Goal: Task Accomplishment & Management: Manage account settings

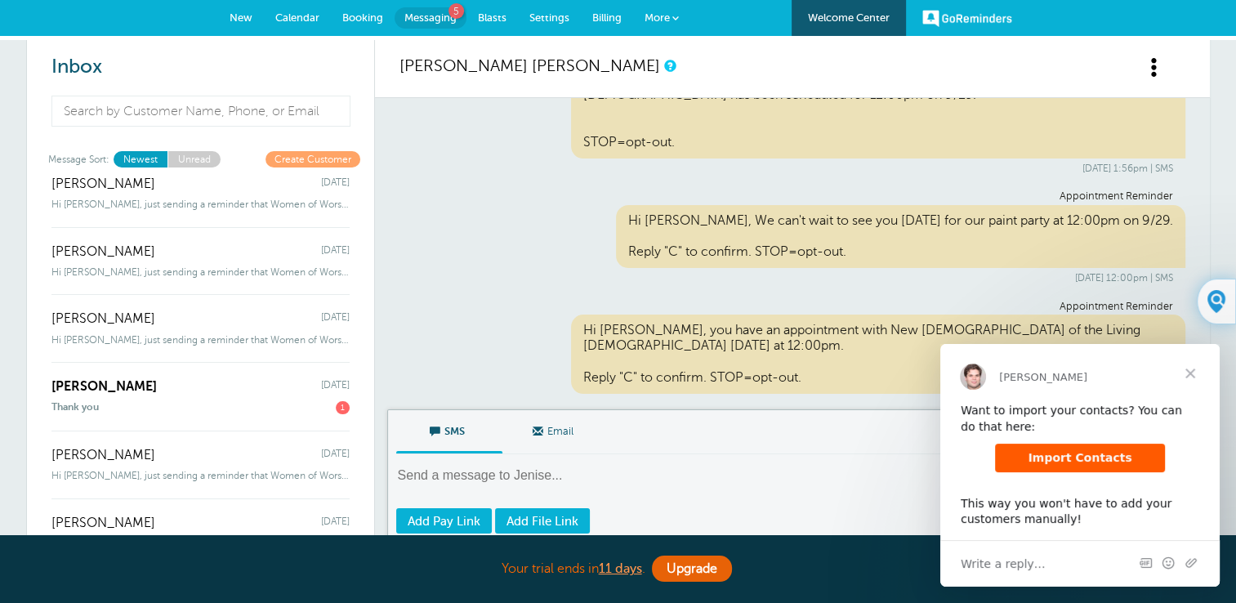
scroll to position [784, 0]
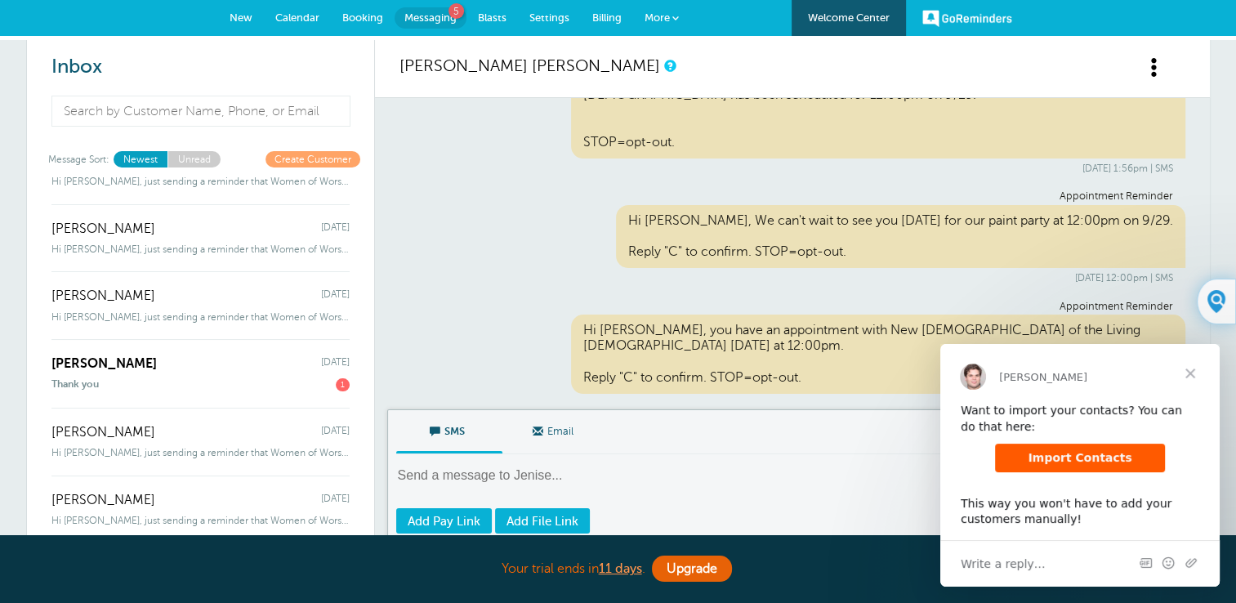
click at [1192, 377] on span "Close" at bounding box center [1190, 373] width 59 height 59
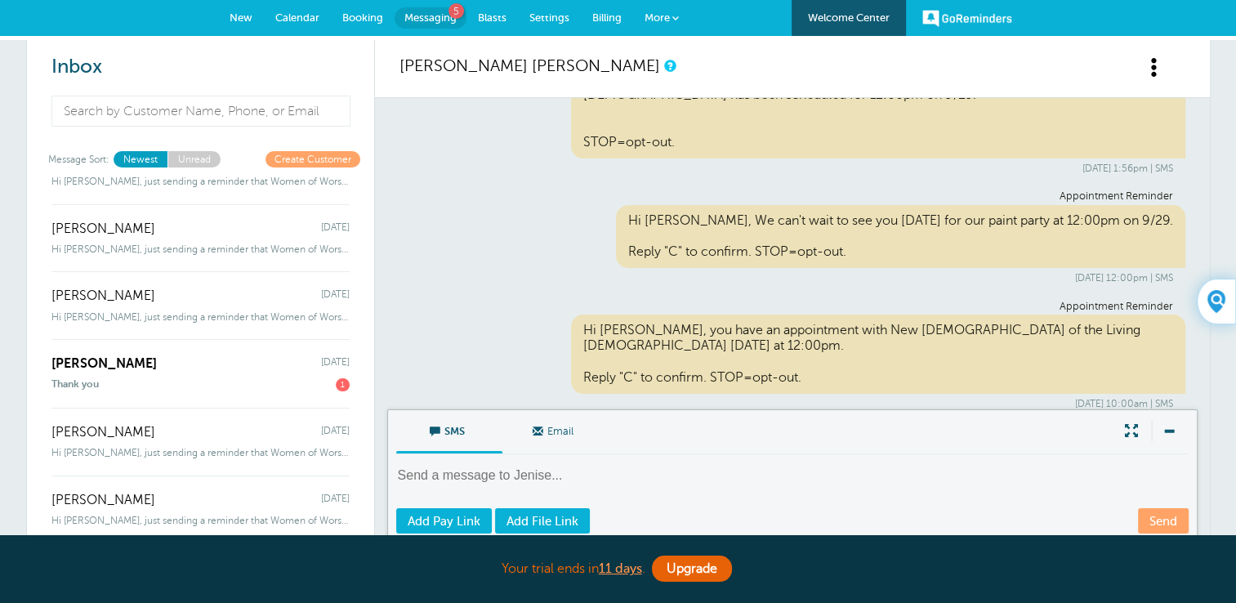
click at [954, 12] on link "GoReminders" at bounding box center [967, 18] width 90 height 36
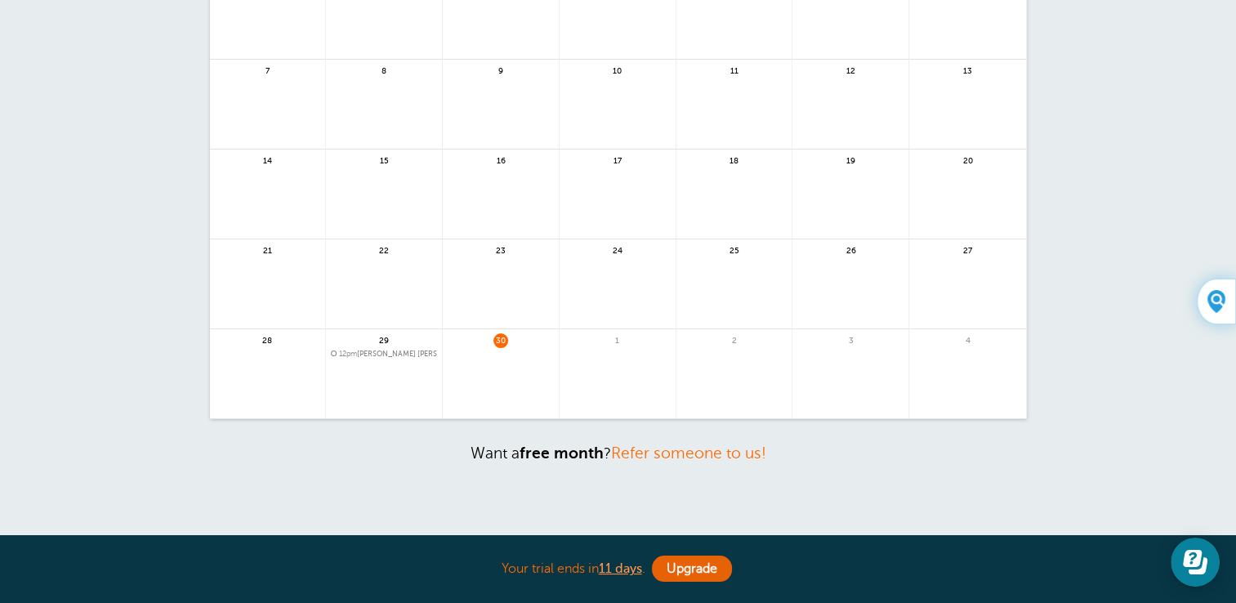
click at [379, 347] on div "29 12pm Jenise Hiram" at bounding box center [384, 374] width 117 height 90
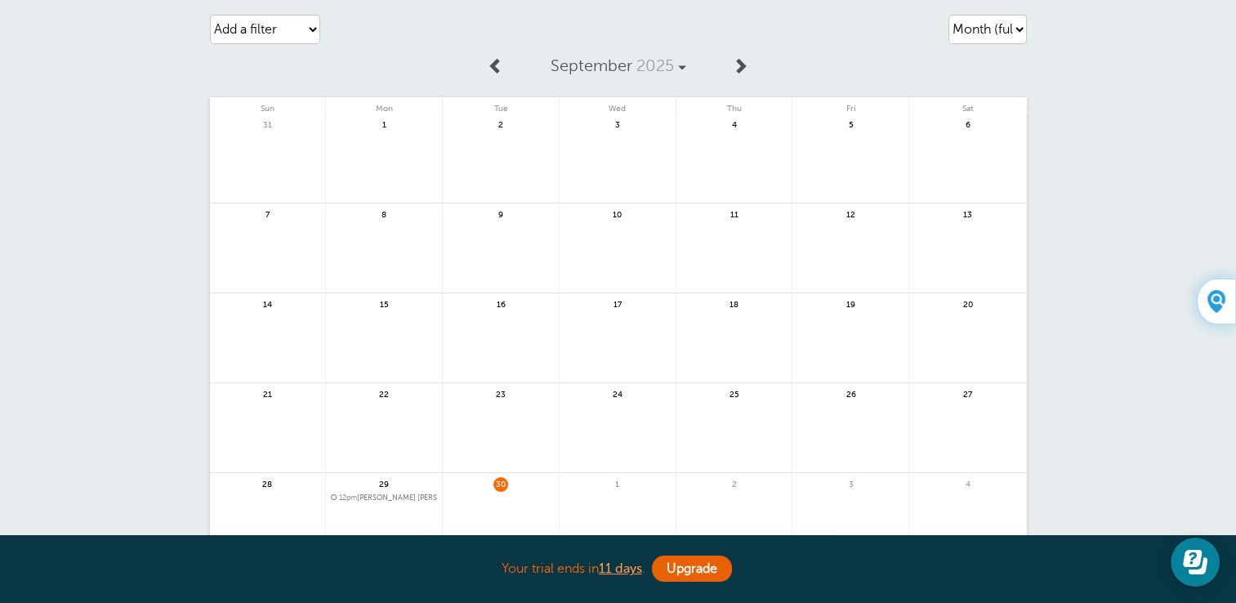
scroll to position [45, 0]
click at [742, 67] on span at bounding box center [740, 66] width 16 height 16
click at [966, 458] on span "20 more" at bounding box center [967, 456] width 107 height 14
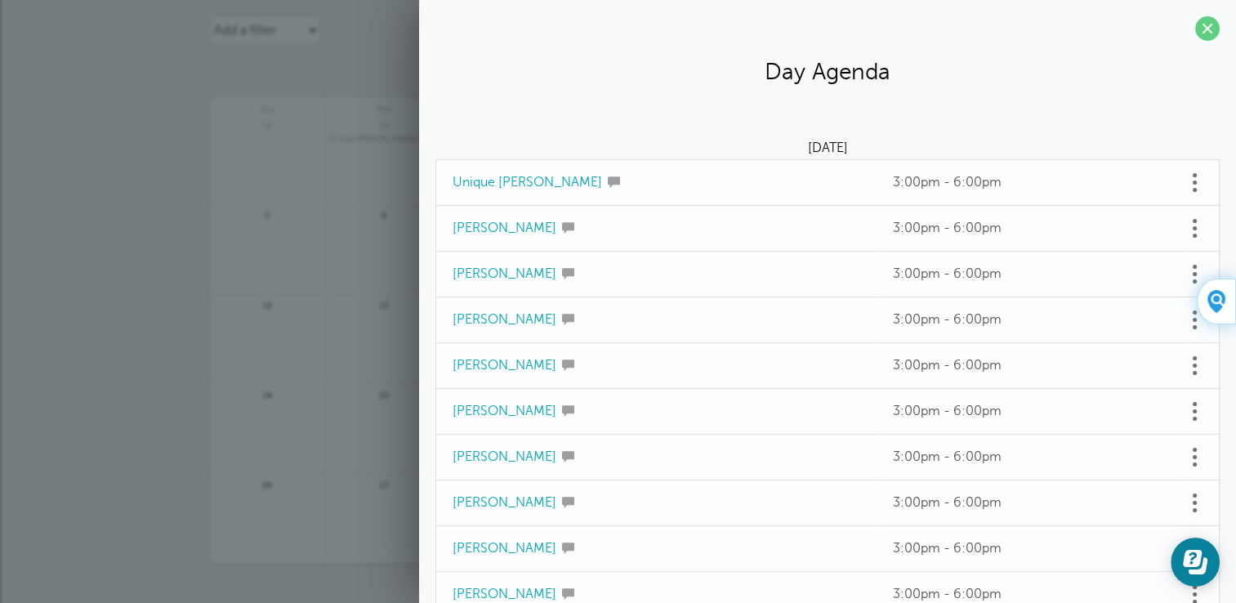
click at [1193, 182] on span at bounding box center [1195, 183] width 4 height 4
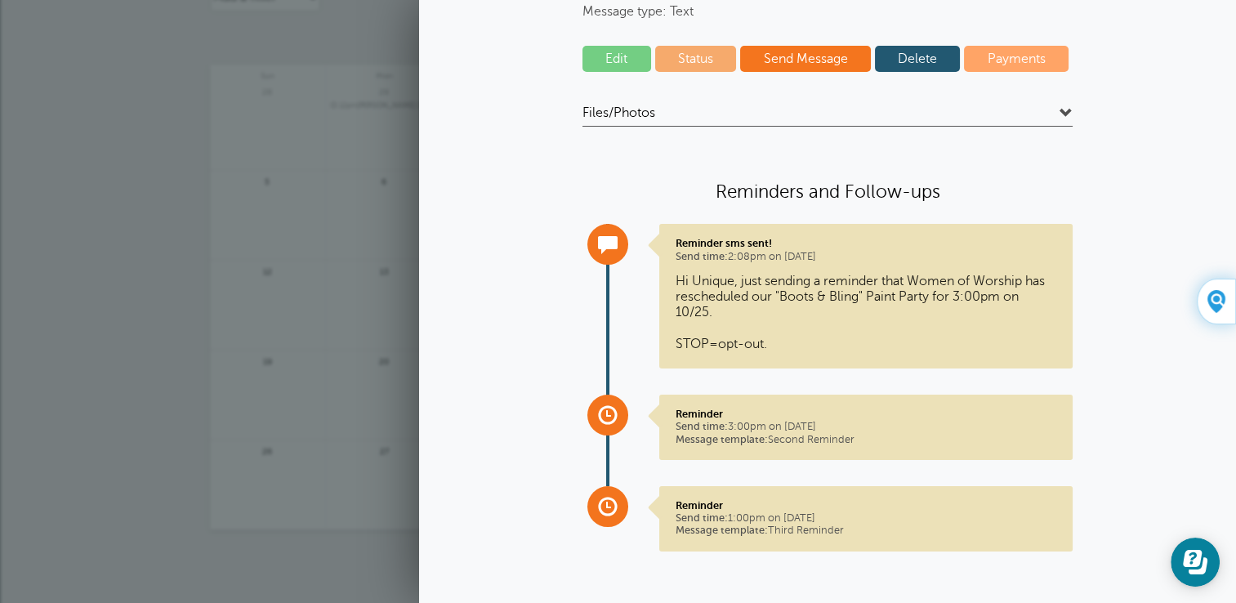
scroll to position [33, 0]
click at [680, 55] on link "Status" at bounding box center [696, 59] width 82 height 26
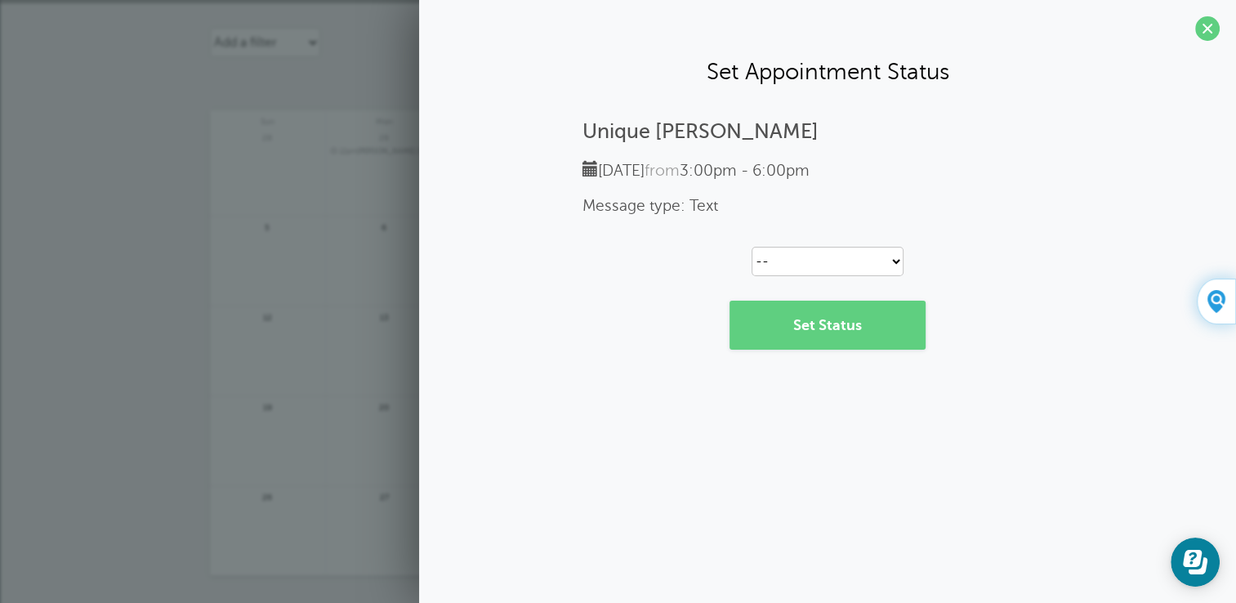
scroll to position [0, 0]
click at [896, 263] on select "-- Confirmed Reschedule Requested Cancelled" at bounding box center [828, 261] width 152 height 29
click at [1067, 273] on div "Unique Hiram Saturday, 10/25 from 3:00pm - 6:00pm Message type: Text -- Confirm…" at bounding box center [827, 235] width 784 height 230
click at [1203, 25] on span at bounding box center [1207, 28] width 25 height 25
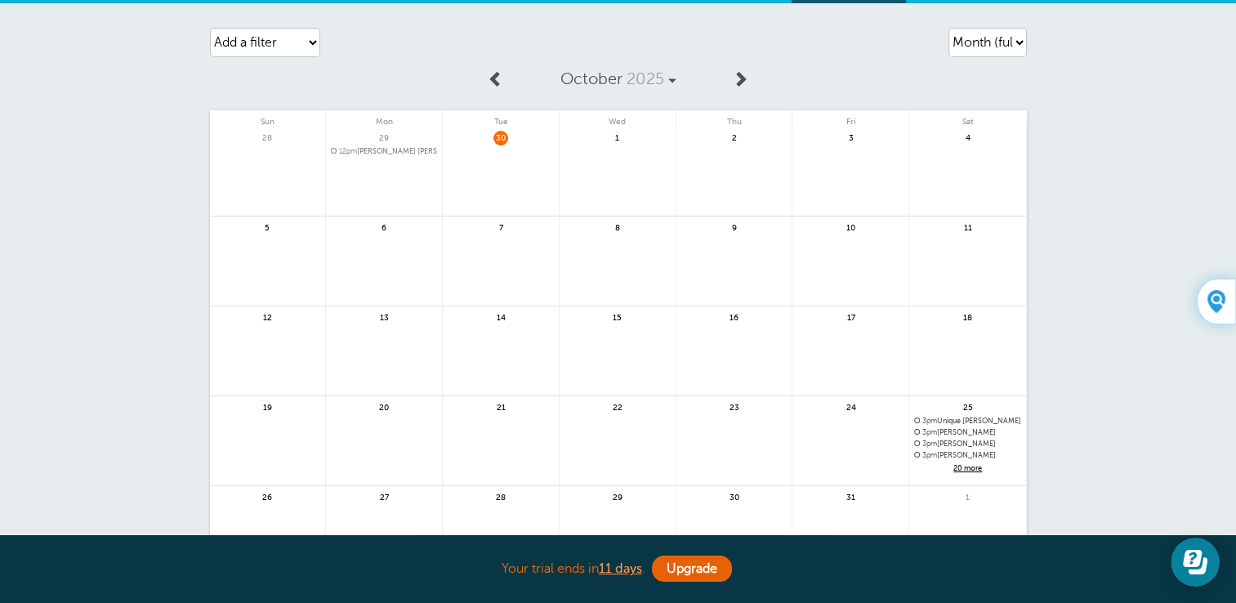
click at [937, 440] on span "3pm" at bounding box center [929, 444] width 15 height 8
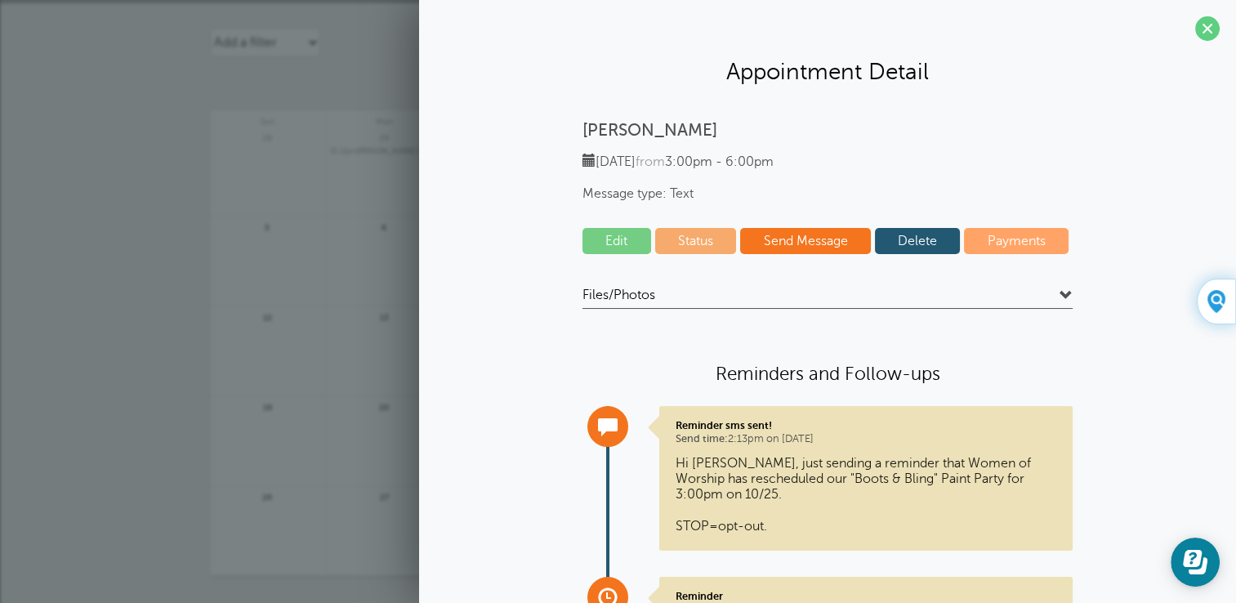
click at [592, 240] on link "Edit" at bounding box center [617, 241] width 69 height 26
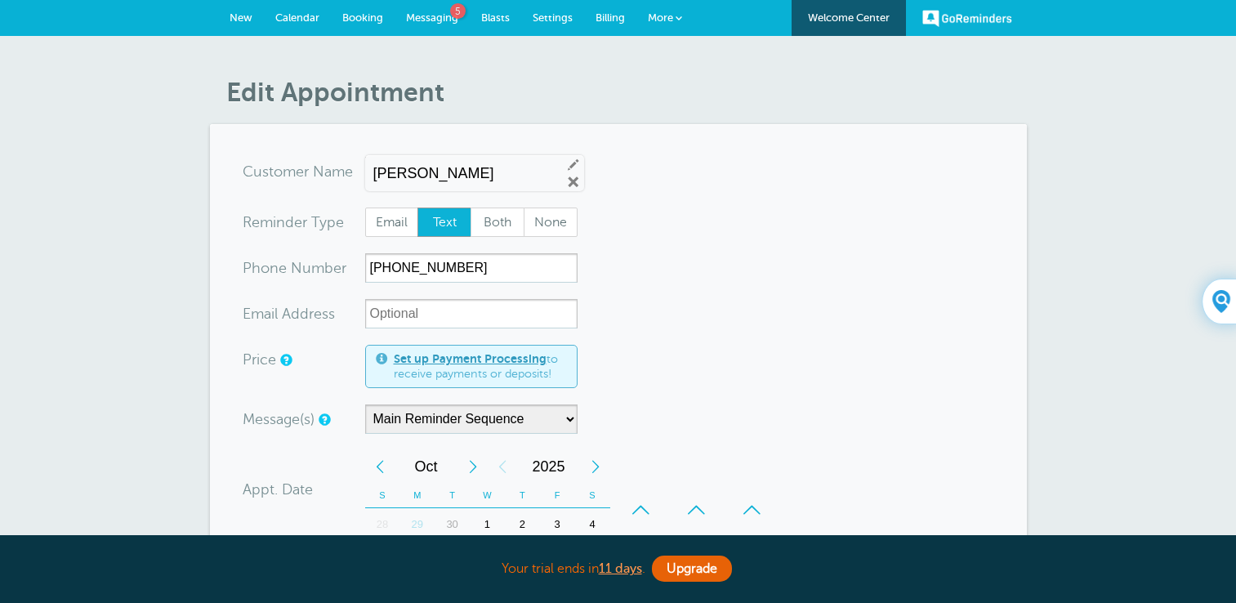
click at [566, 185] on link "Remove" at bounding box center [573, 182] width 15 height 15
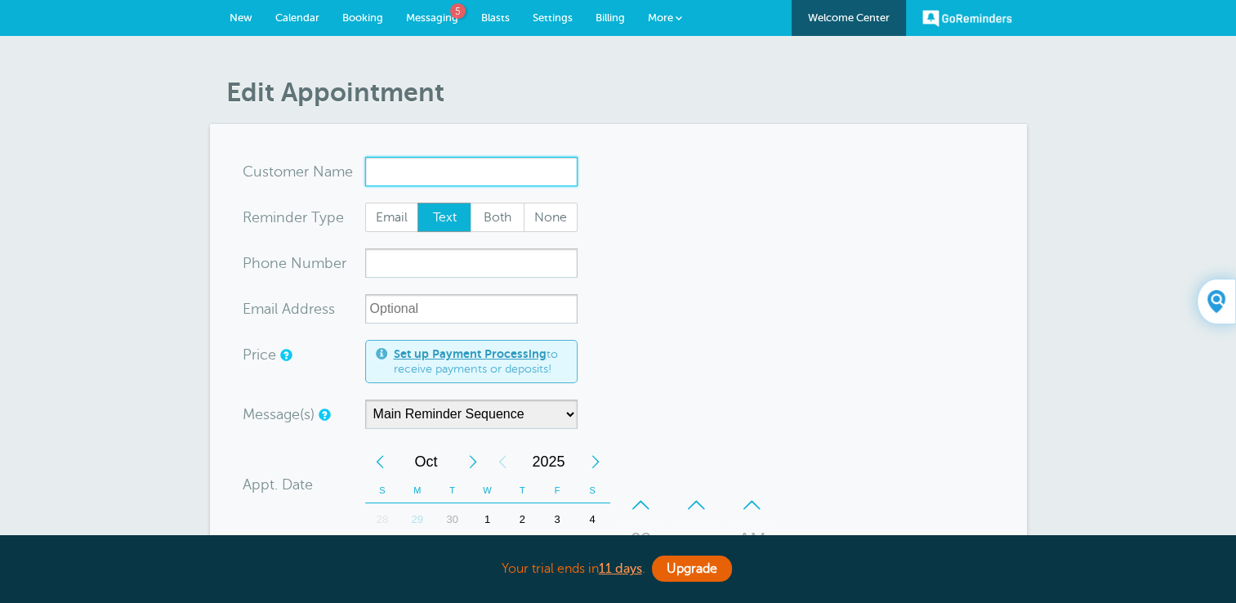
drag, startPoint x: 0, startPoint y: 0, endPoint x: 850, endPoint y: 375, distance: 928.8
click at [850, 375] on form "You are creating a new customer. To use an existing customer select one from th…" at bounding box center [619, 536] width 752 height 759
click at [933, 261] on form "You are creating a new customer. To use an existing customer select one from th…" at bounding box center [619, 536] width 752 height 759
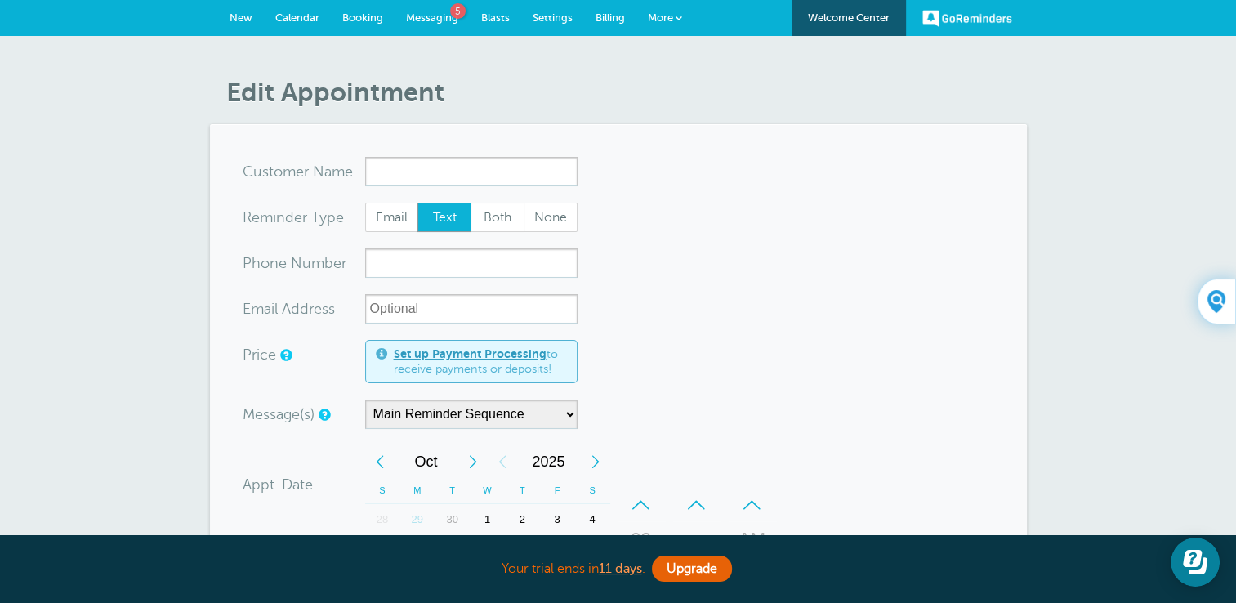
click at [306, 18] on span "Calendar" at bounding box center [297, 17] width 44 height 12
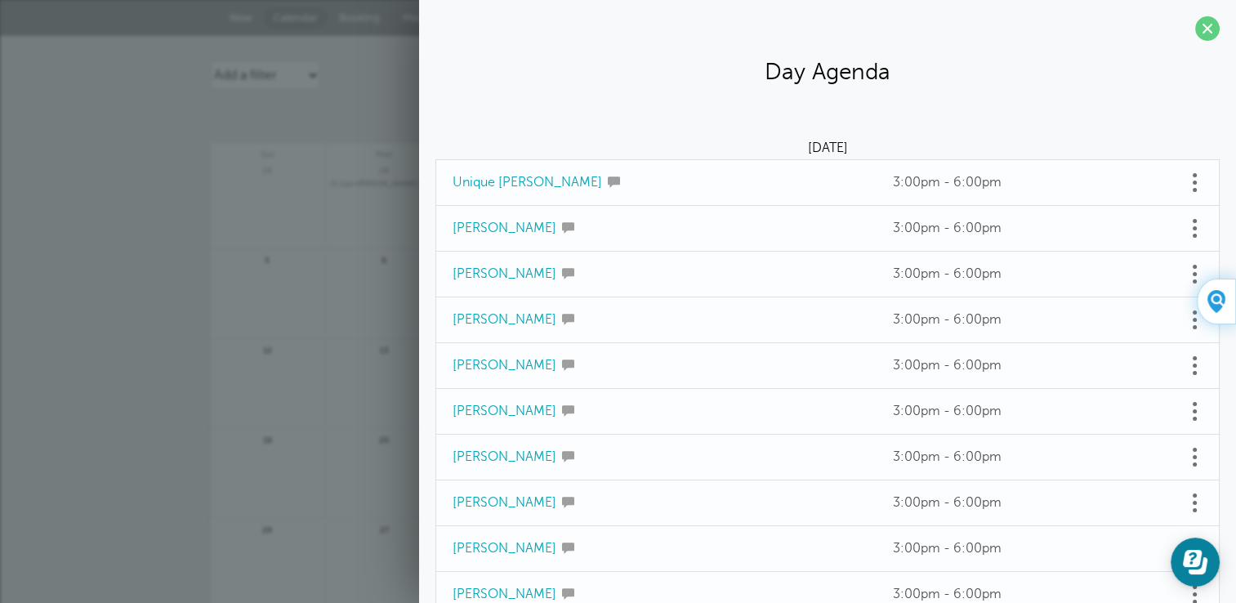
click at [1193, 181] on span at bounding box center [1195, 183] width 4 height 4
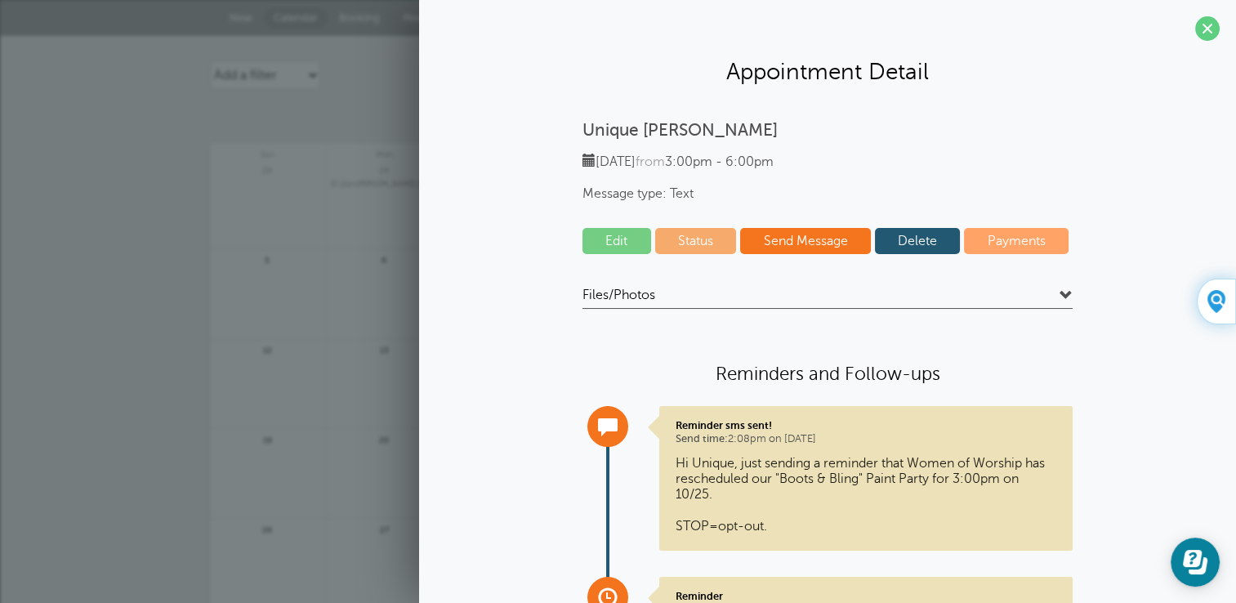
click at [608, 237] on link "Edit" at bounding box center [617, 241] width 69 height 26
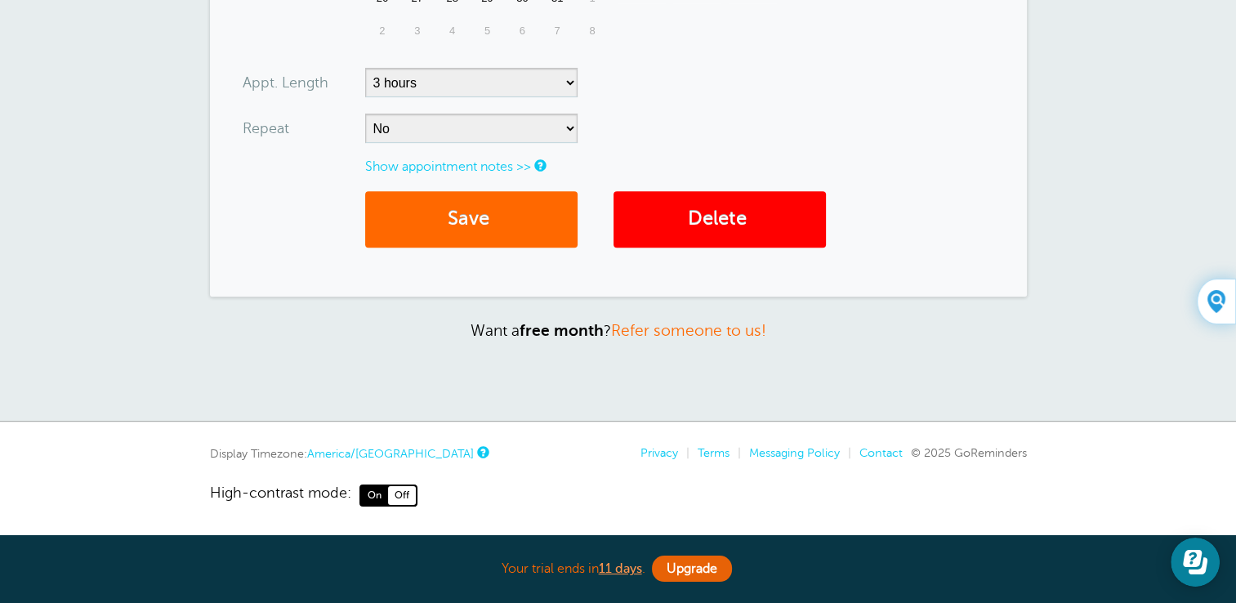
scroll to position [653, 0]
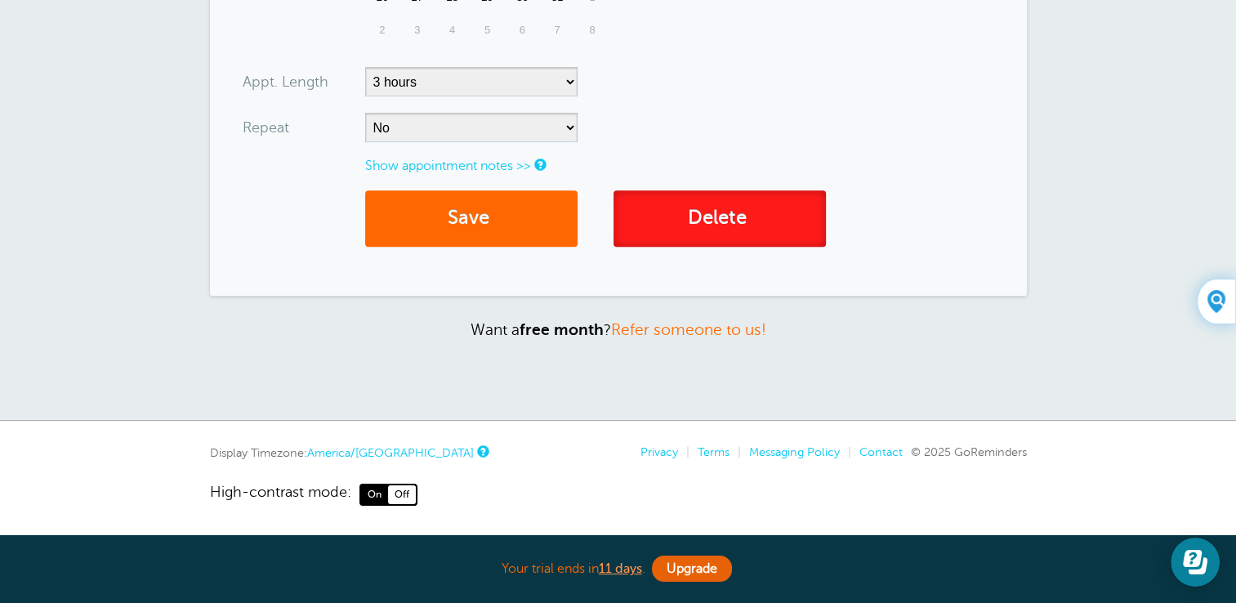
click at [777, 226] on link "Delete" at bounding box center [720, 218] width 212 height 56
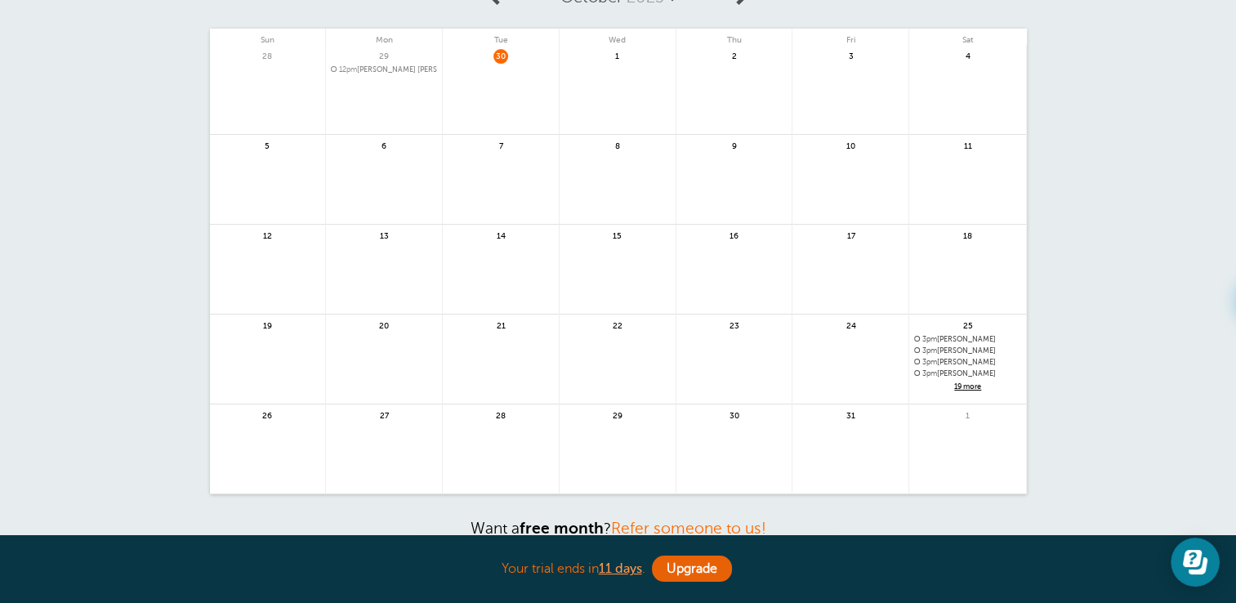
scroll to position [142, 0]
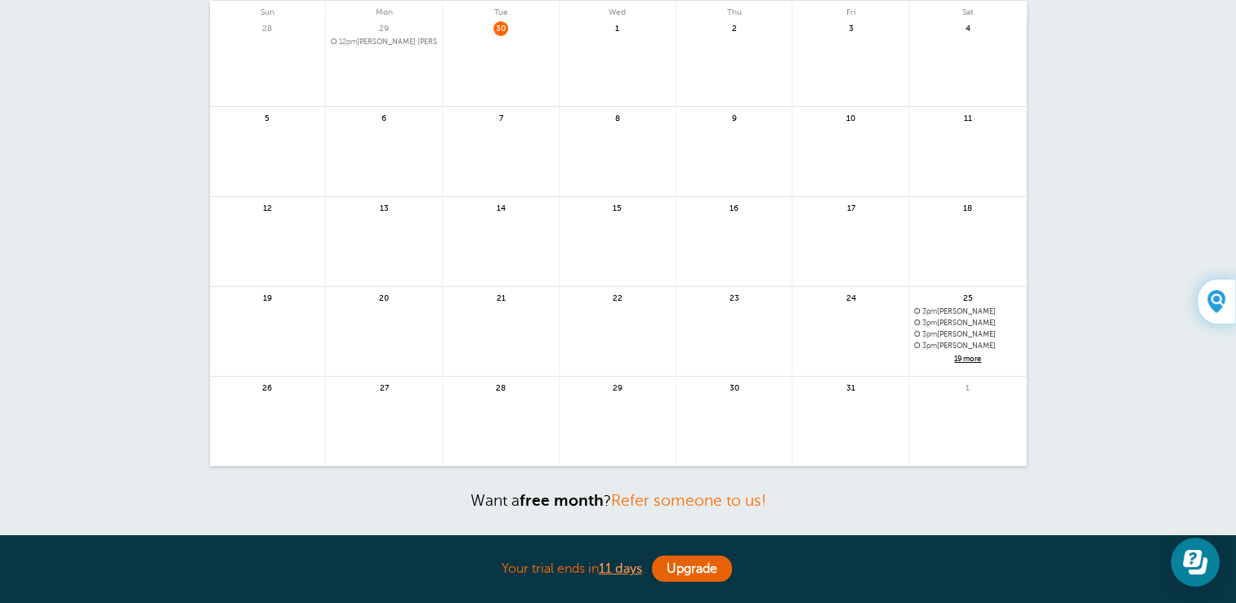
click at [954, 333] on span "3pm Dhyamond Javery" at bounding box center [967, 334] width 107 height 9
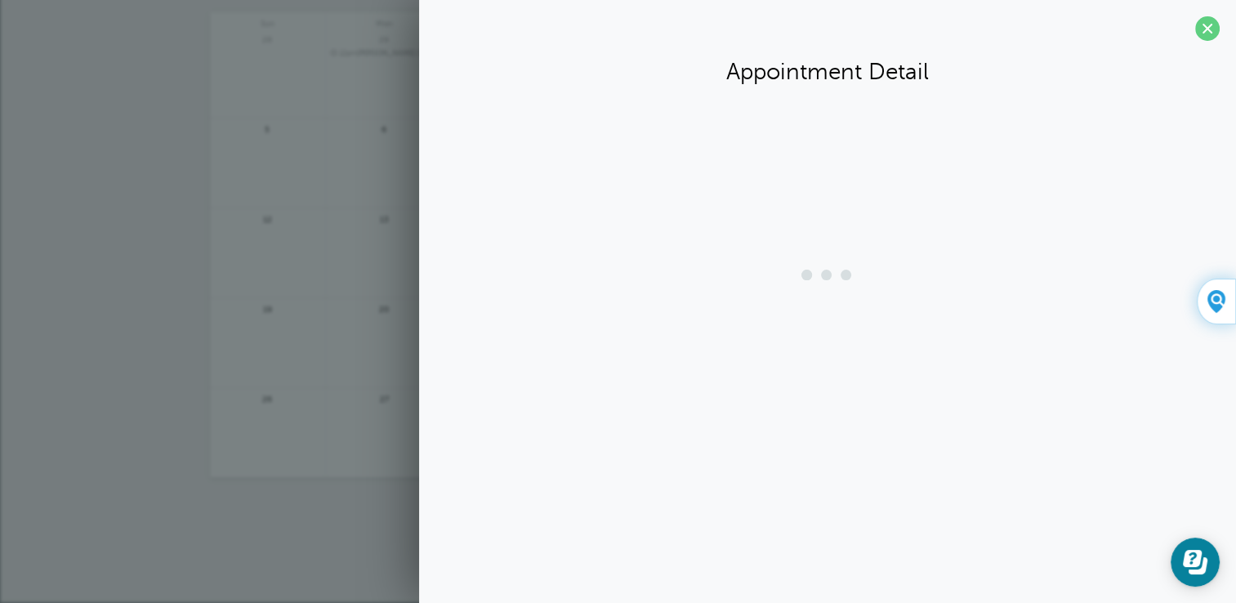
scroll to position [130, 0]
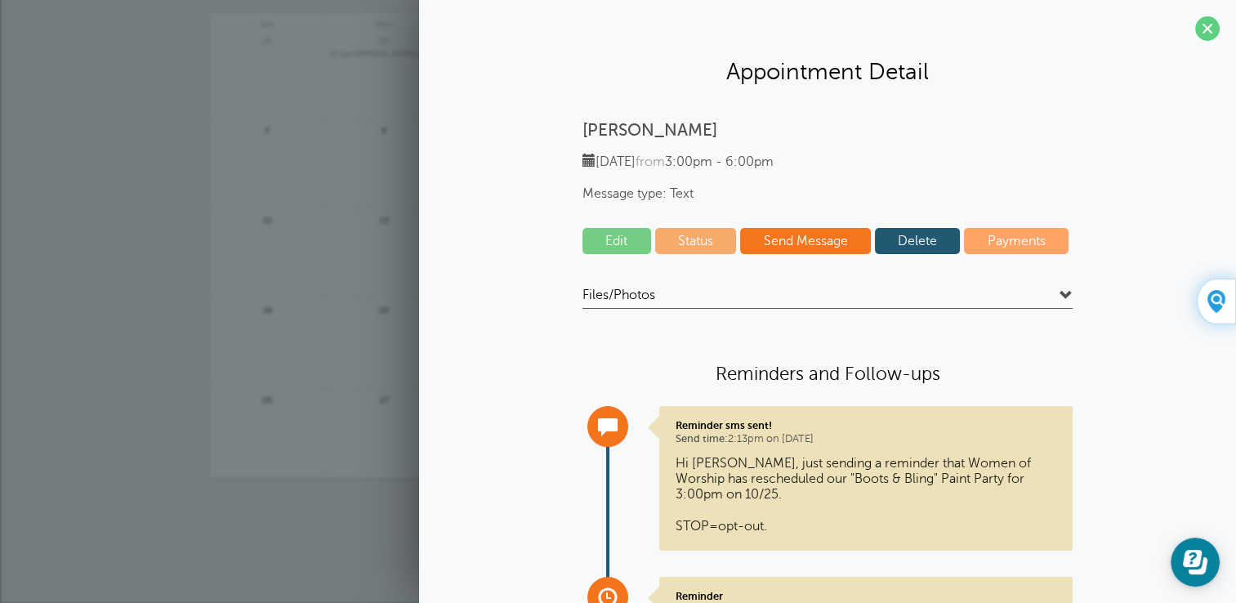
click at [596, 248] on link "Edit" at bounding box center [617, 241] width 69 height 26
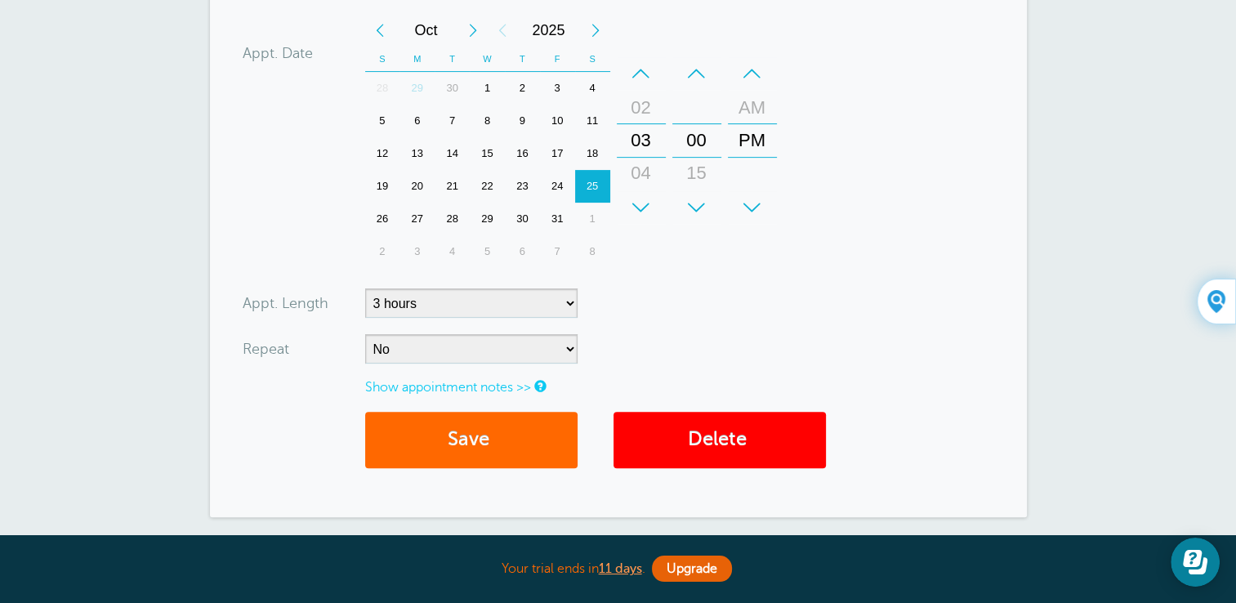
scroll to position [430, 0]
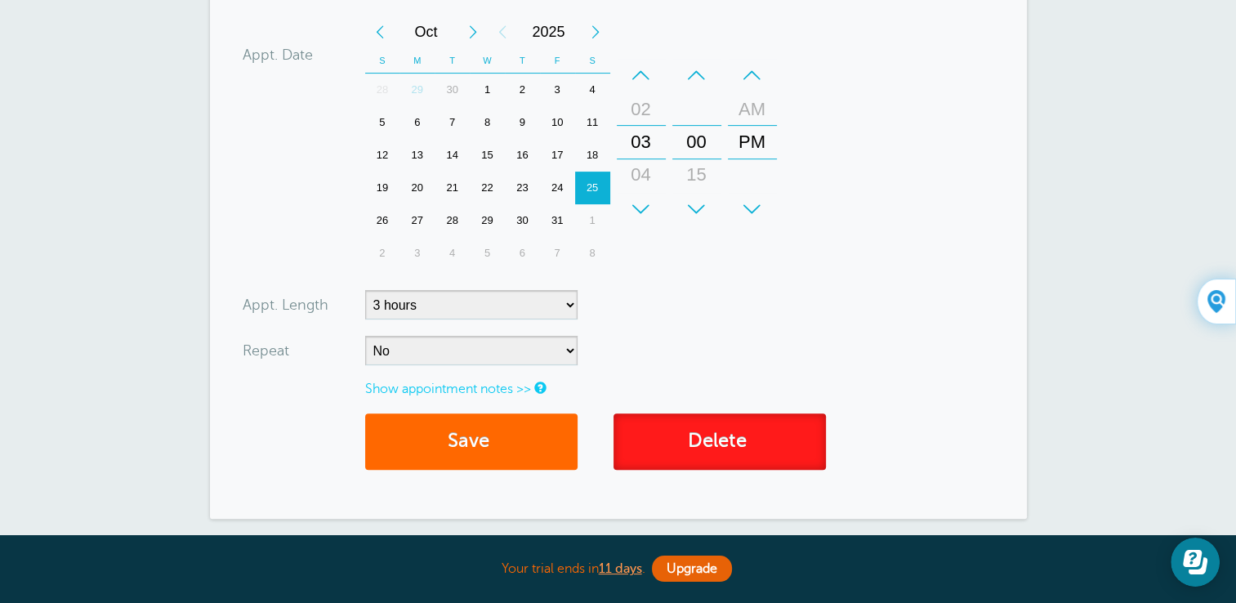
click at [716, 427] on link "Delete" at bounding box center [720, 441] width 212 height 56
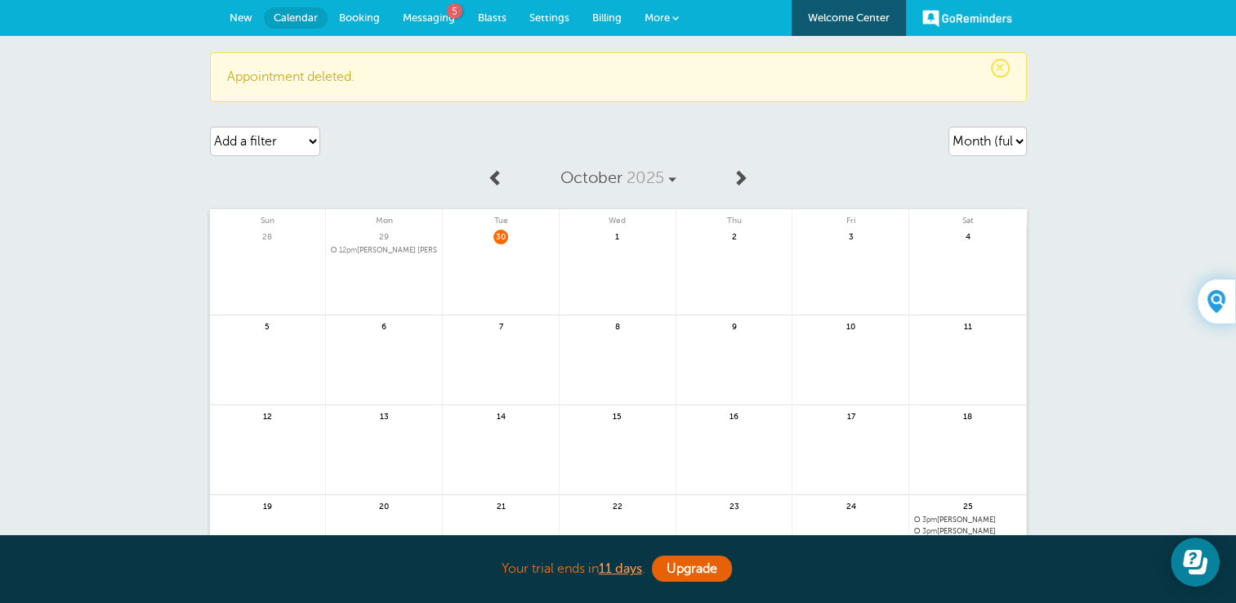
scroll to position [242, 0]
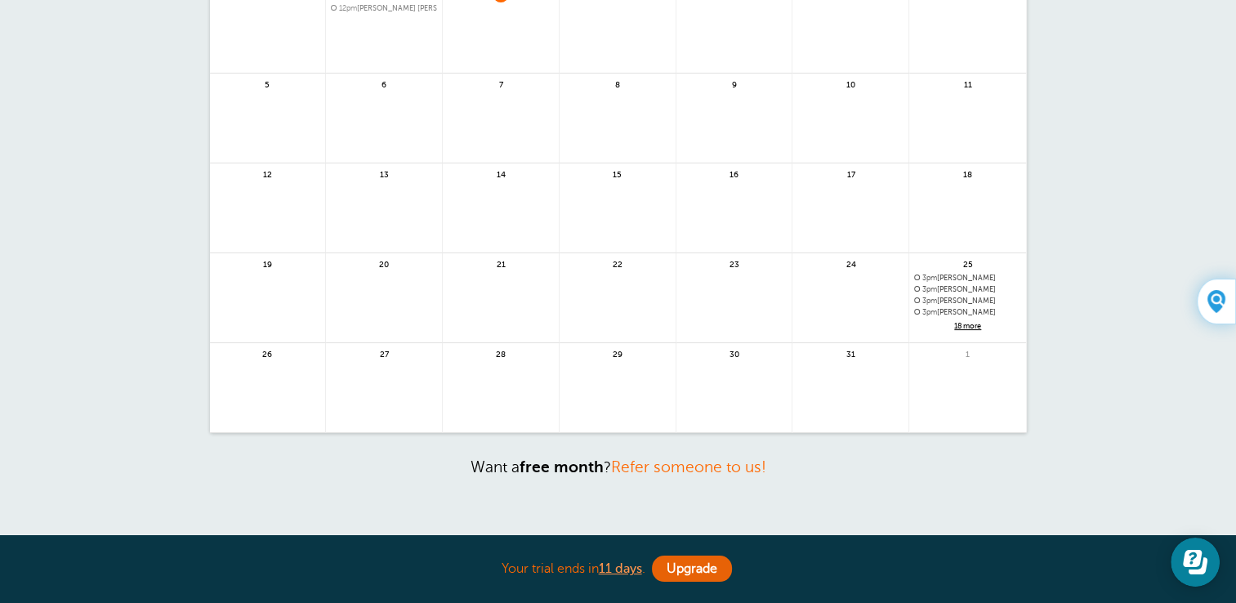
click at [958, 319] on span "18 more" at bounding box center [967, 326] width 107 height 14
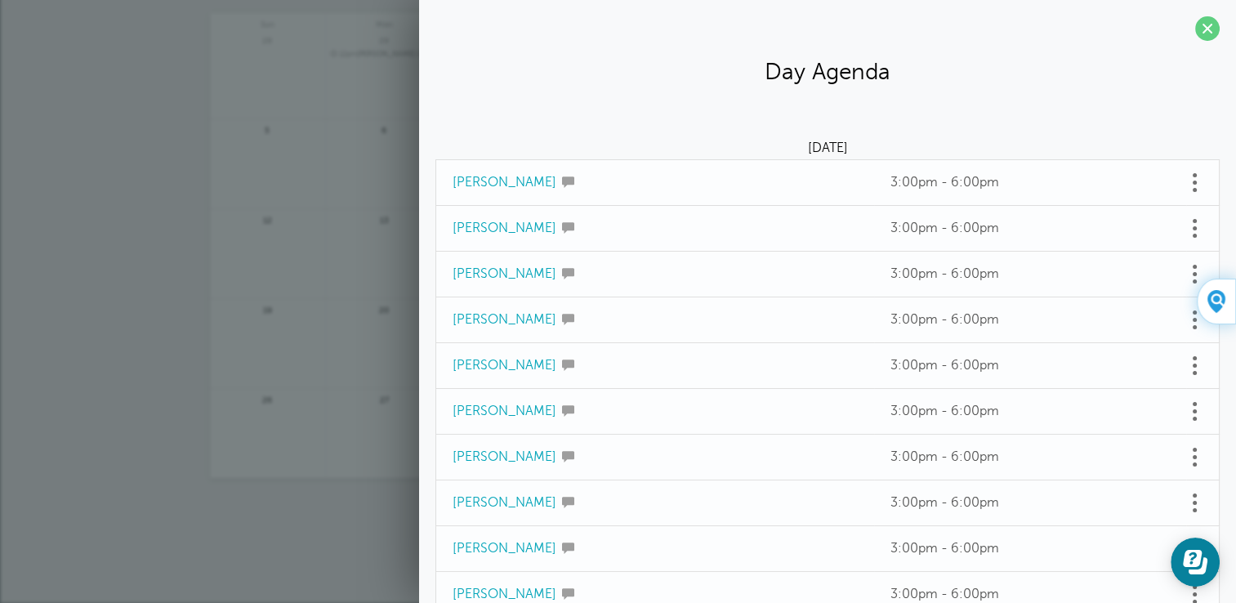
click at [1169, 188] on td "3:00pm - 6:00pm" at bounding box center [1030, 183] width 312 height 46
click at [1186, 185] on link at bounding box center [1194, 182] width 16 height 25
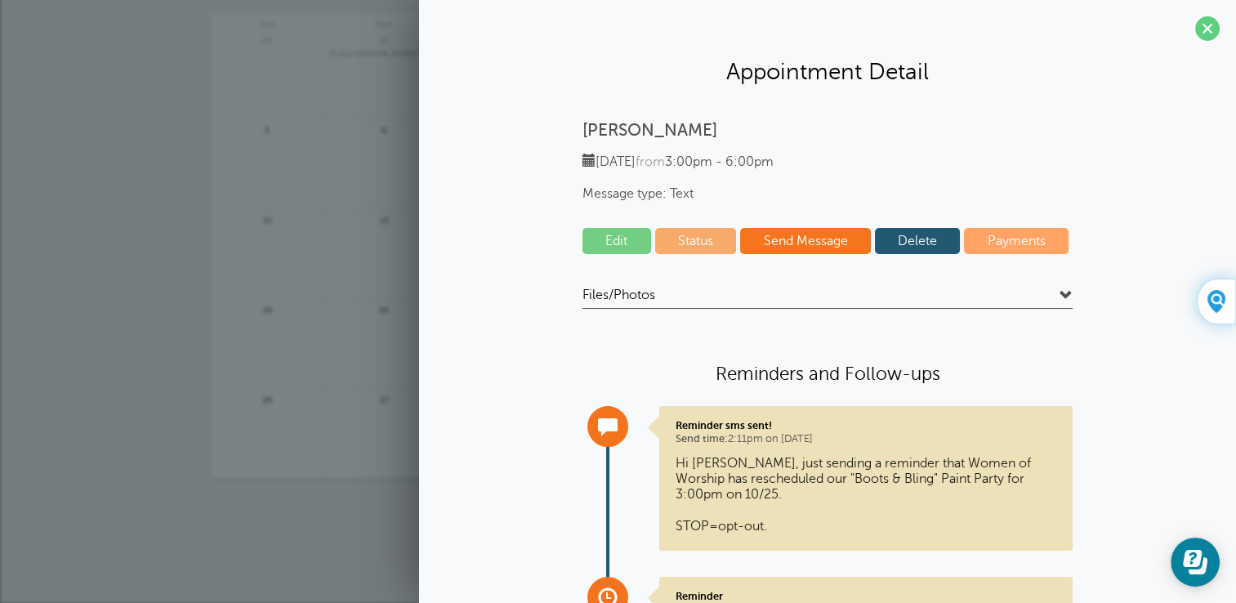
click at [606, 246] on link "Edit" at bounding box center [617, 241] width 69 height 26
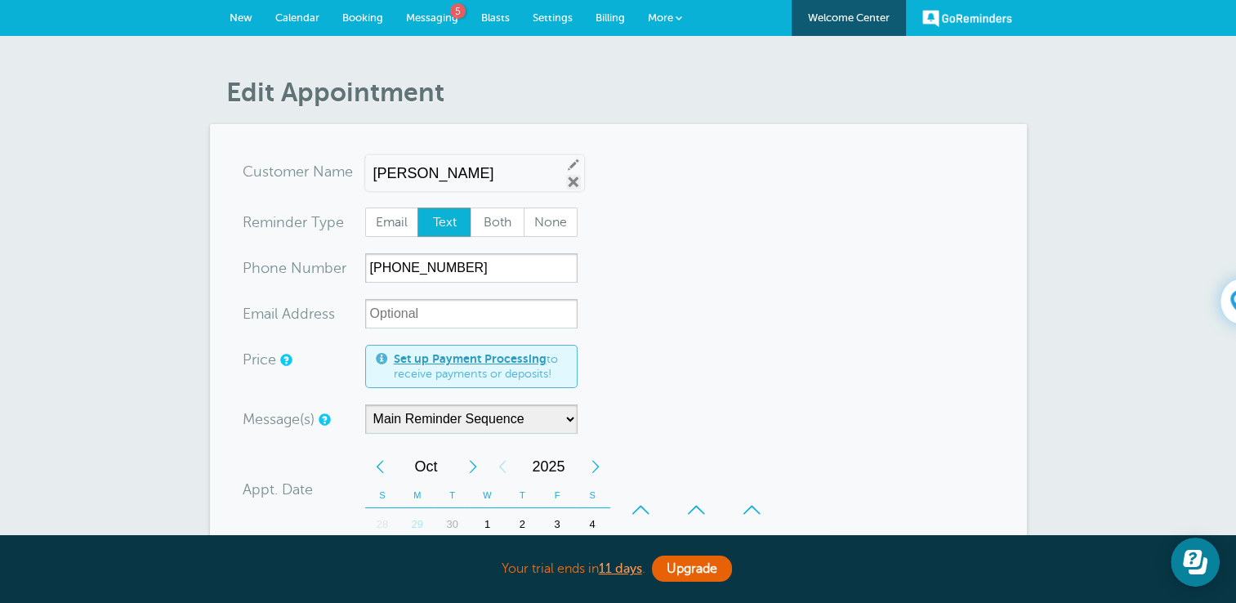
click at [566, 184] on link "Remove" at bounding box center [573, 182] width 15 height 15
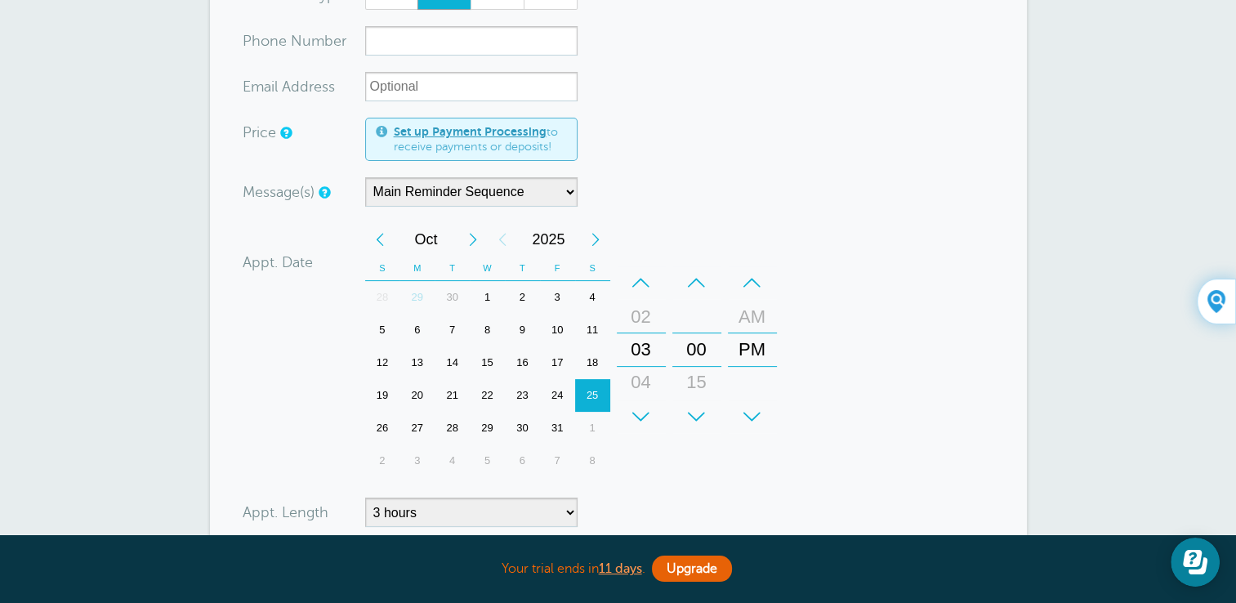
scroll to position [219, 0]
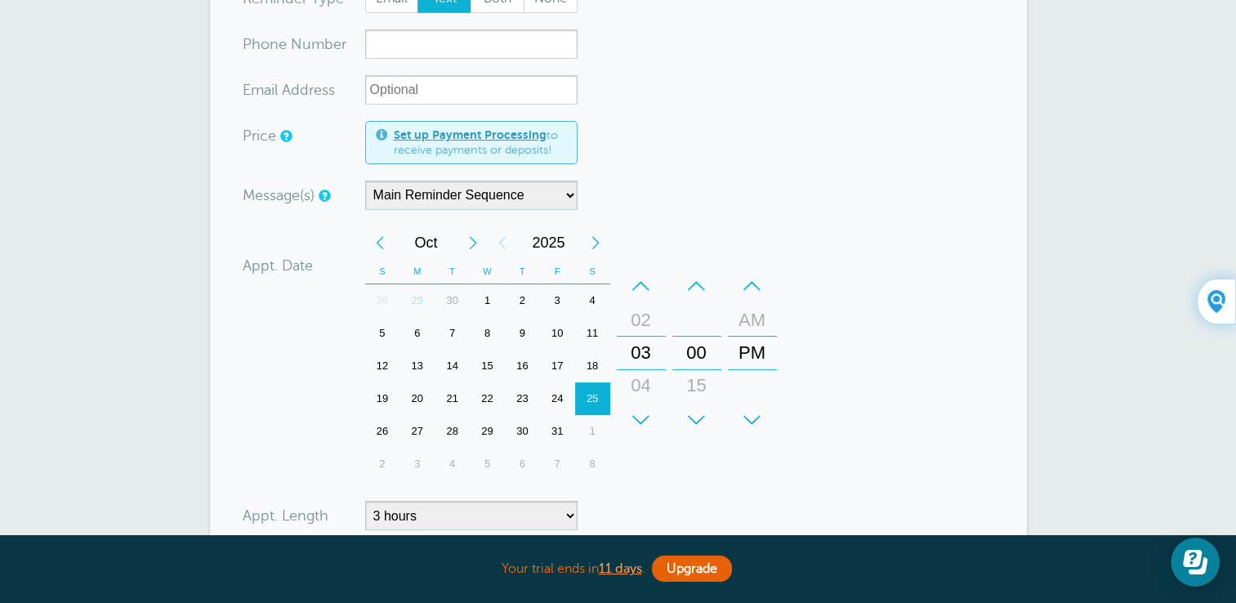
drag, startPoint x: 1235, startPoint y: 286, endPoint x: 1230, endPoint y: 567, distance: 281.1
click at [1230, 567] on body "Your trial ends in 11 days . Upgrade Your trial ends in 11 days . Upgrade GoRem…" at bounding box center [618, 360] width 1236 height 1159
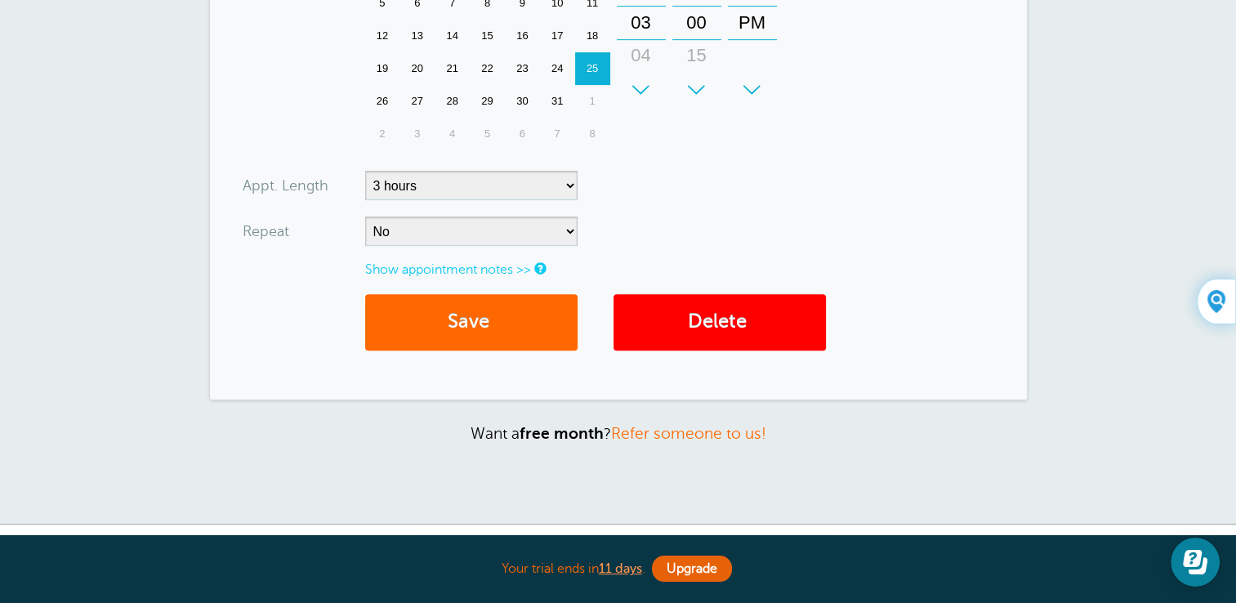
scroll to position [555, 0]
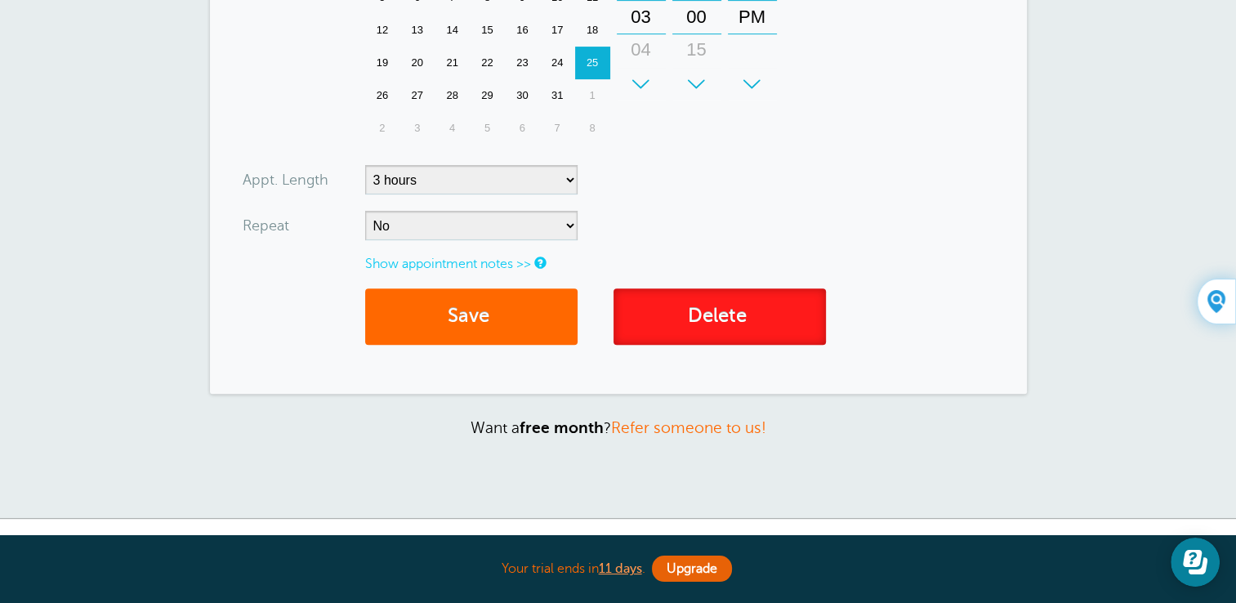
click at [725, 306] on link "Delete" at bounding box center [720, 316] width 212 height 56
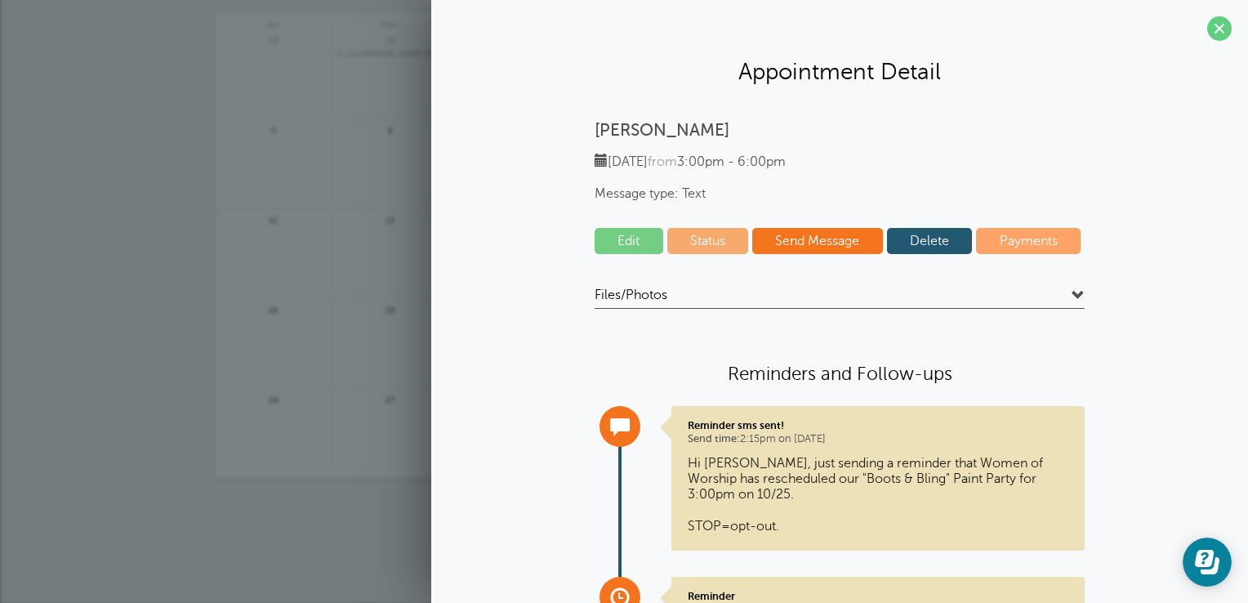
click at [623, 241] on link "Edit" at bounding box center [629, 241] width 69 height 26
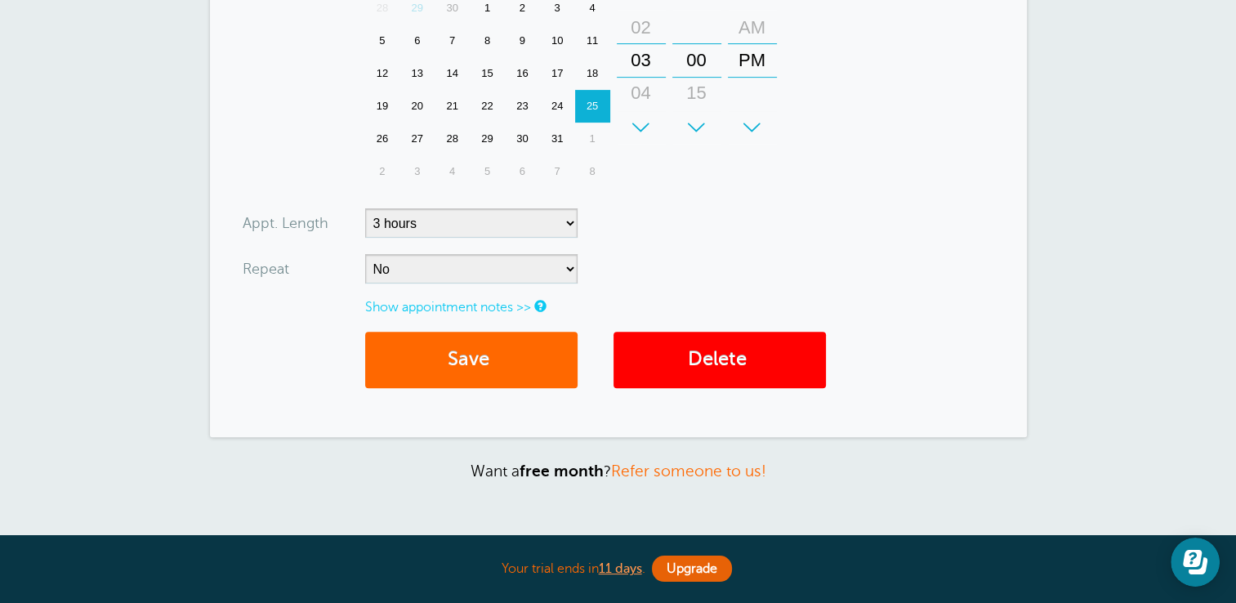
scroll to position [653, 0]
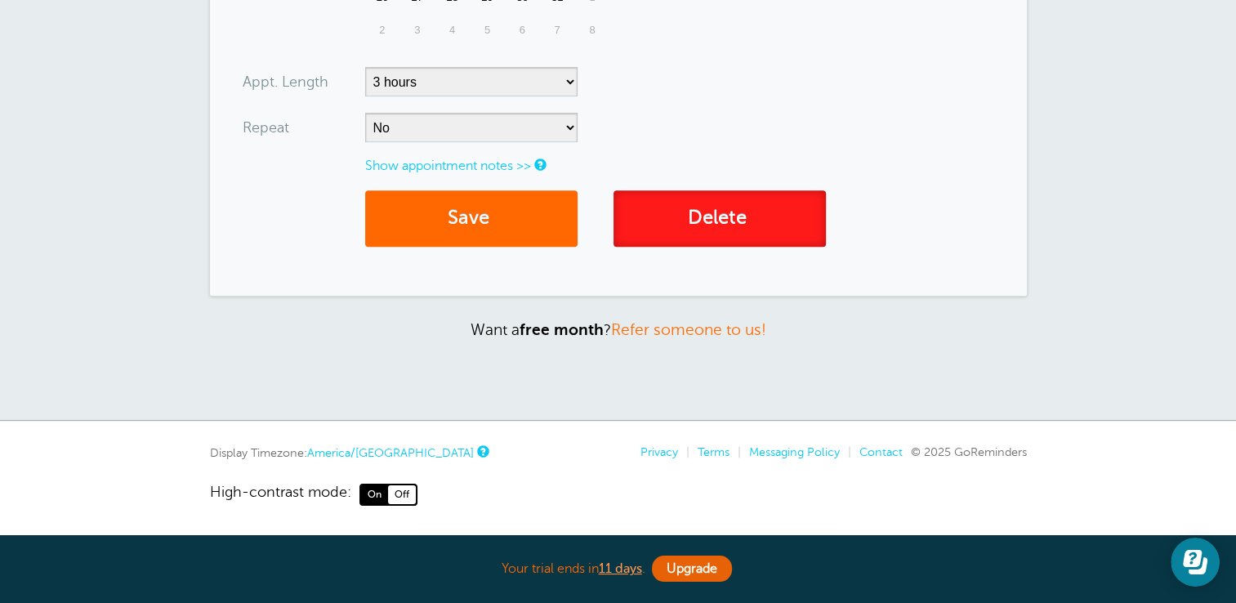
click at [739, 218] on link "Delete" at bounding box center [720, 218] width 212 height 56
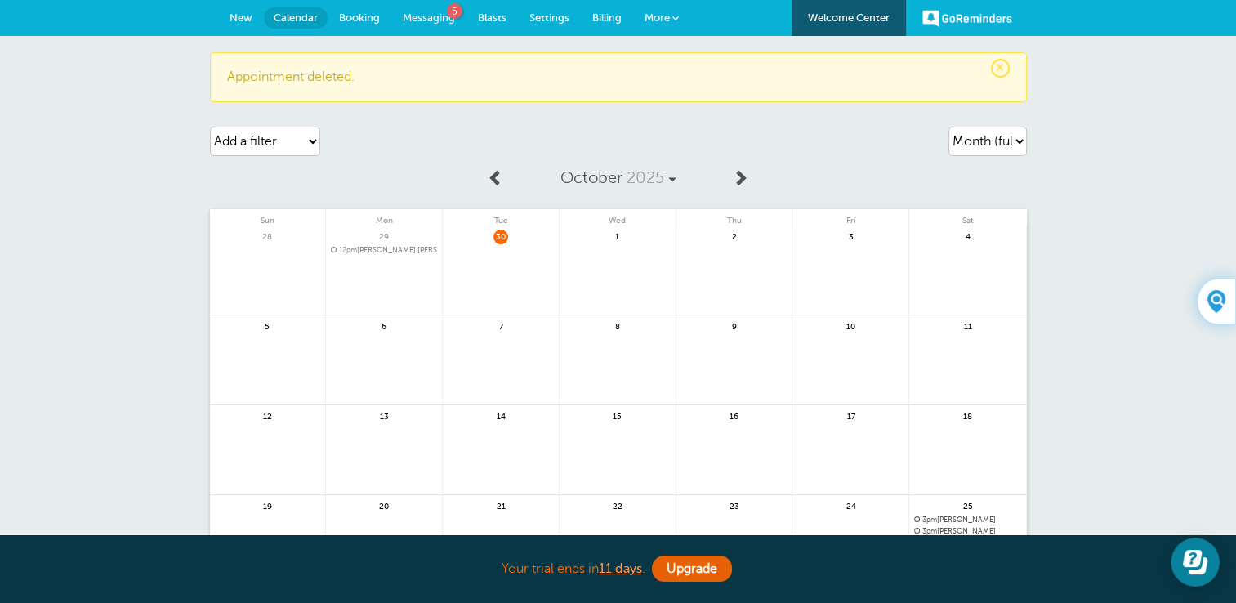
click at [682, 78] on p "Appointment deleted." at bounding box center [618, 77] width 783 height 16
